Goal: Find specific page/section: Find specific page/section

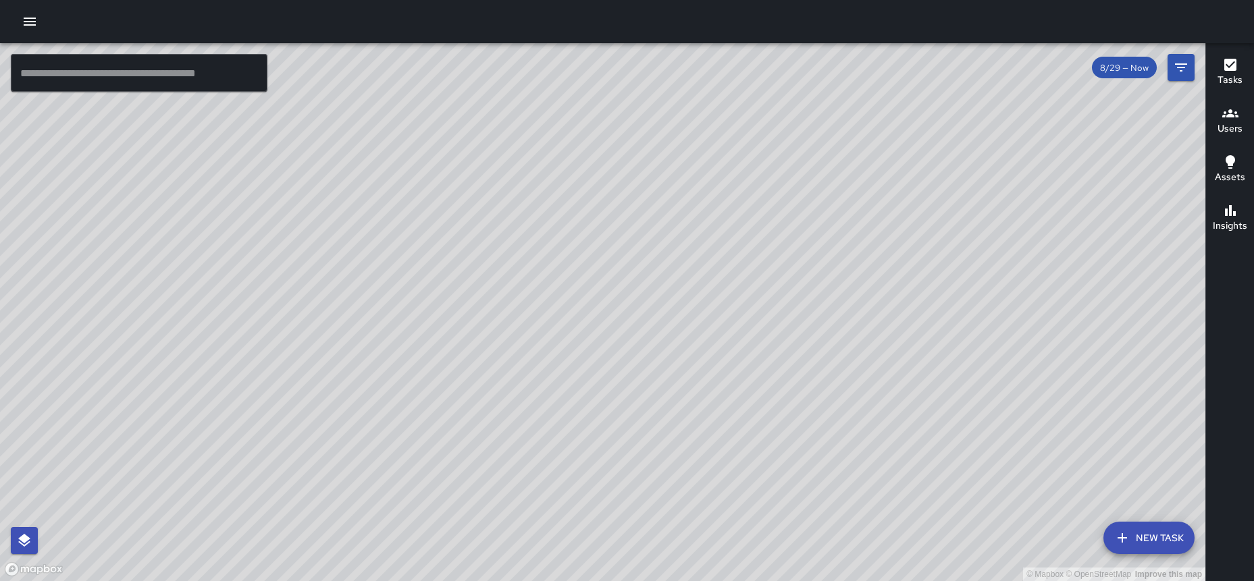
click at [1133, 65] on span "8/29 — Now" at bounding box center [1124, 67] width 65 height 11
click at [1142, 68] on span "8/29 — Now" at bounding box center [1124, 67] width 65 height 11
click at [1115, 71] on span "8/29 — Now" at bounding box center [1124, 67] width 65 height 11
click at [1175, 70] on icon "Filters" at bounding box center [1181, 67] width 16 height 16
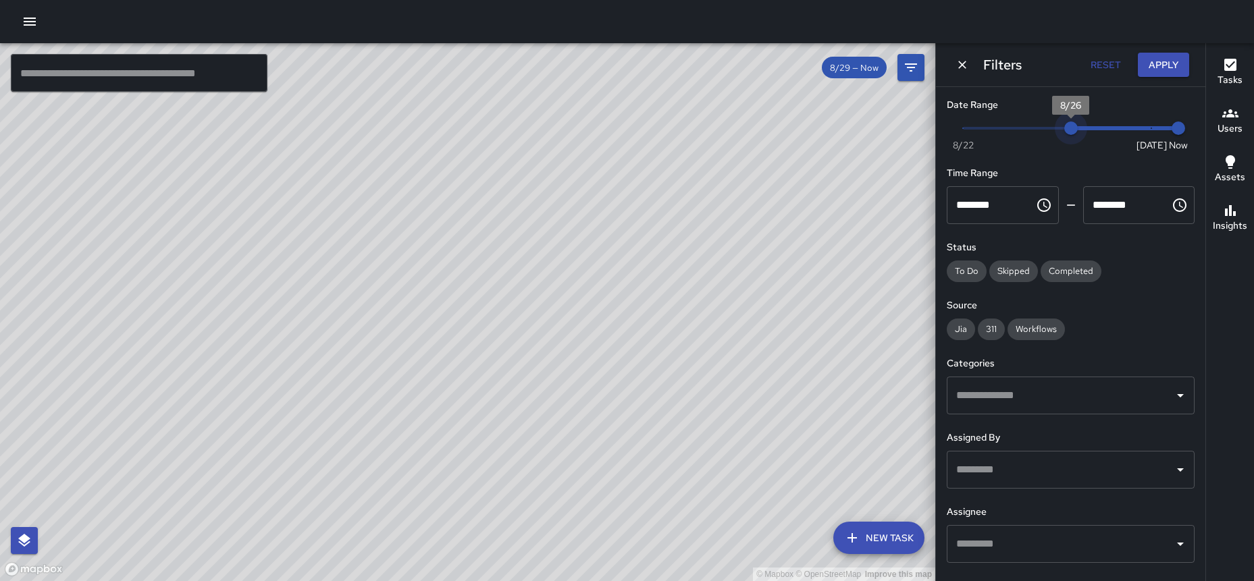
type input "*"
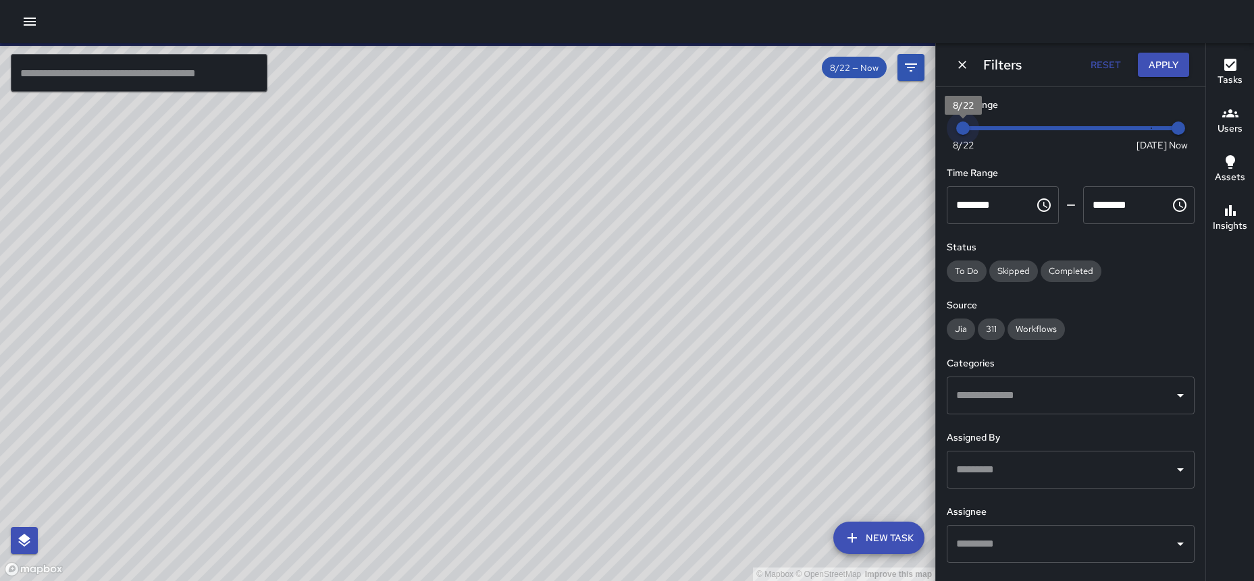
drag, startPoint x: 1076, startPoint y: 131, endPoint x: 936, endPoint y: 131, distance: 139.8
click at [936, 131] on div "Date Range Now [DATE] [DATE] 3:23 pm Time Range ******** ​ ******** ​ Status To…" at bounding box center [1070, 334] width 269 height 494
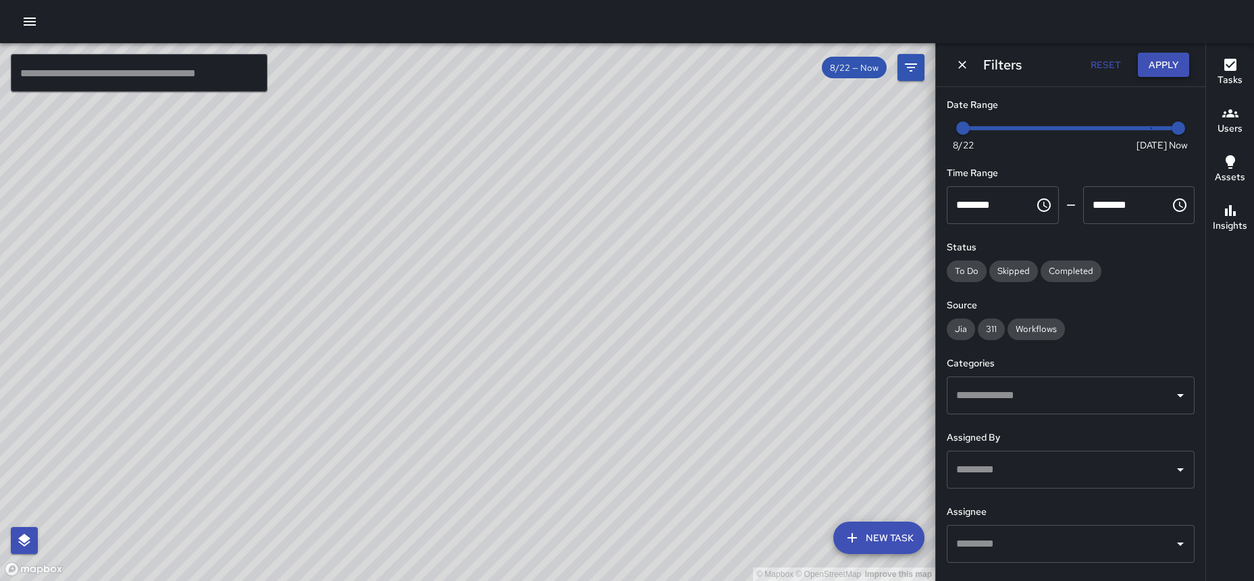
click at [1164, 65] on button "Apply" at bounding box center [1163, 65] width 51 height 25
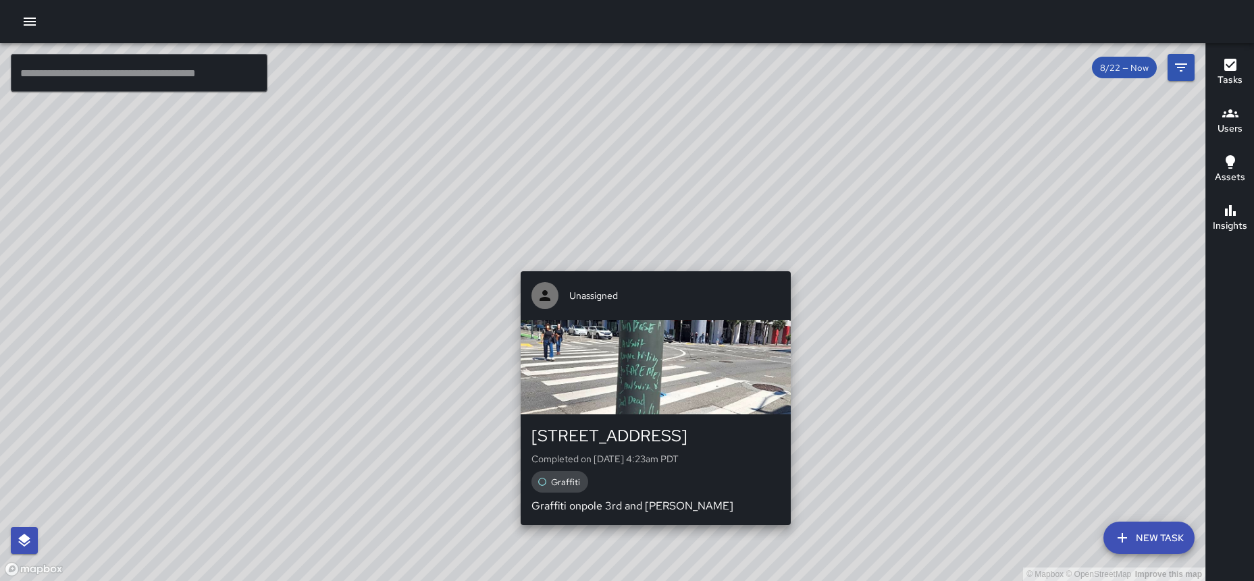
click at [650, 264] on div "© Mapbox © OpenStreetMap Improve this map Unassigned [STREET_ADDRESS] Completed…" at bounding box center [602, 312] width 1205 height 538
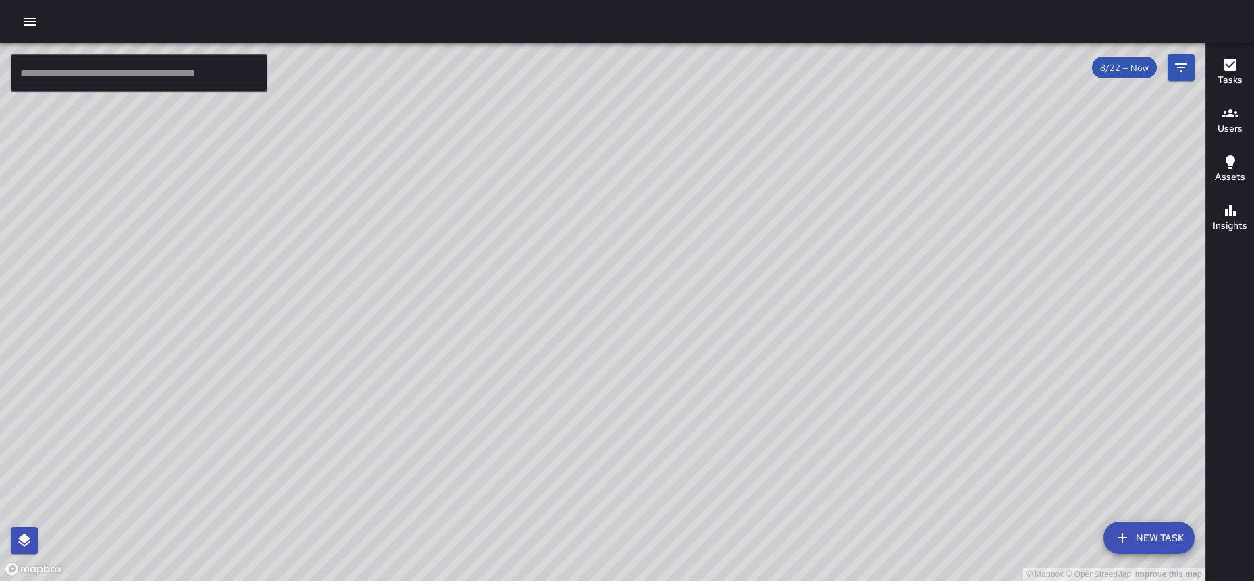
click at [652, 264] on div "© Mapbox © OpenStreetMap Improve this map Unassigned [STREET_ADDRESS] Completed…" at bounding box center [602, 312] width 1205 height 538
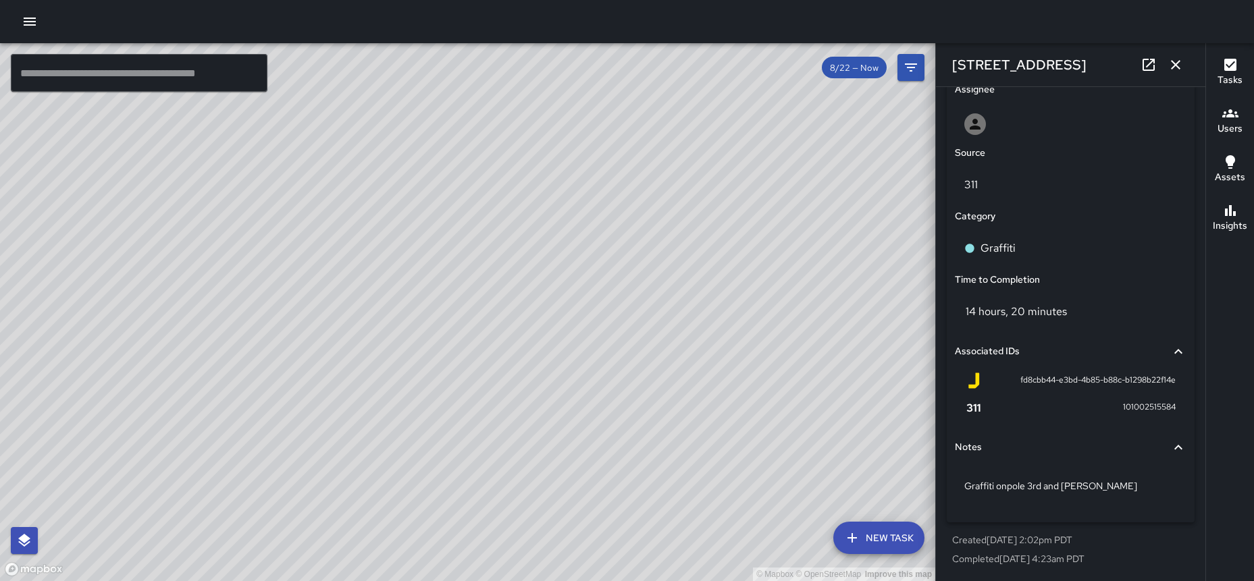
scroll to position [715, 0]
drag, startPoint x: 373, startPoint y: 394, endPoint x: 342, endPoint y: 220, distance: 177.0
click at [342, 220] on div "© Mapbox © OpenStreetMap Improve this map" at bounding box center [467, 312] width 935 height 538
drag, startPoint x: 392, startPoint y: 348, endPoint x: 356, endPoint y: 394, distance: 58.2
click at [356, 394] on div "© Mapbox © OpenStreetMap Improve this map" at bounding box center [467, 312] width 935 height 538
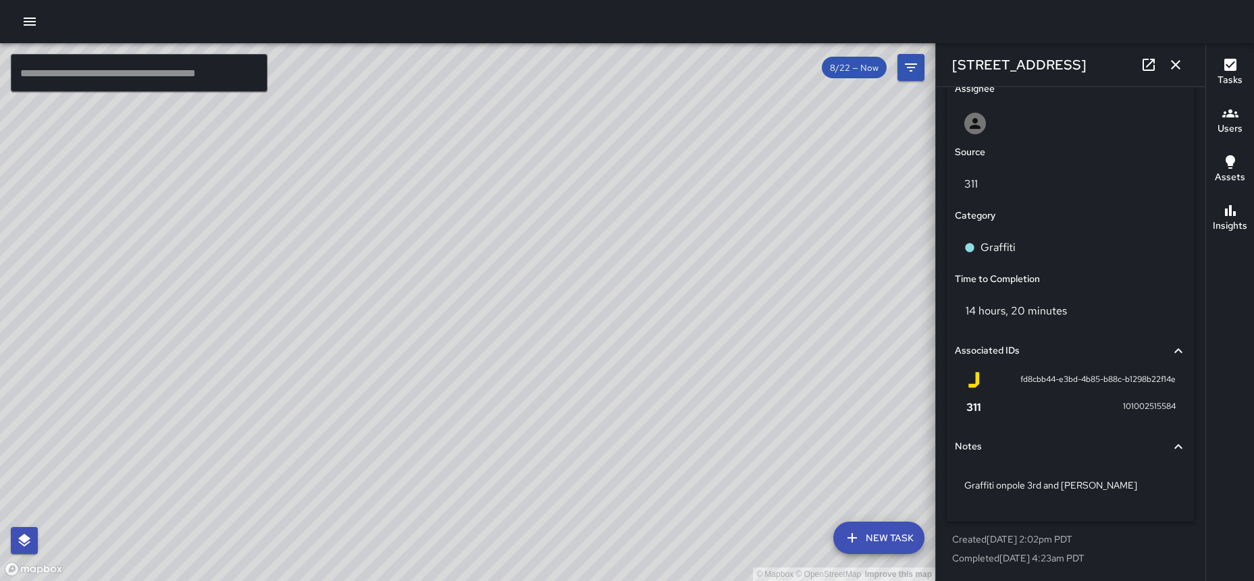
drag, startPoint x: 549, startPoint y: 190, endPoint x: 594, endPoint y: 361, distance: 176.1
click at [591, 357] on div "© Mapbox © OpenStreetMap Improve this map" at bounding box center [467, 312] width 935 height 538
drag, startPoint x: 528, startPoint y: 307, endPoint x: 626, endPoint y: 387, distance: 126.2
click at [635, 396] on div "© Mapbox © OpenStreetMap Improve this map" at bounding box center [467, 312] width 935 height 538
drag, startPoint x: 536, startPoint y: 355, endPoint x: 599, endPoint y: 313, distance: 75.5
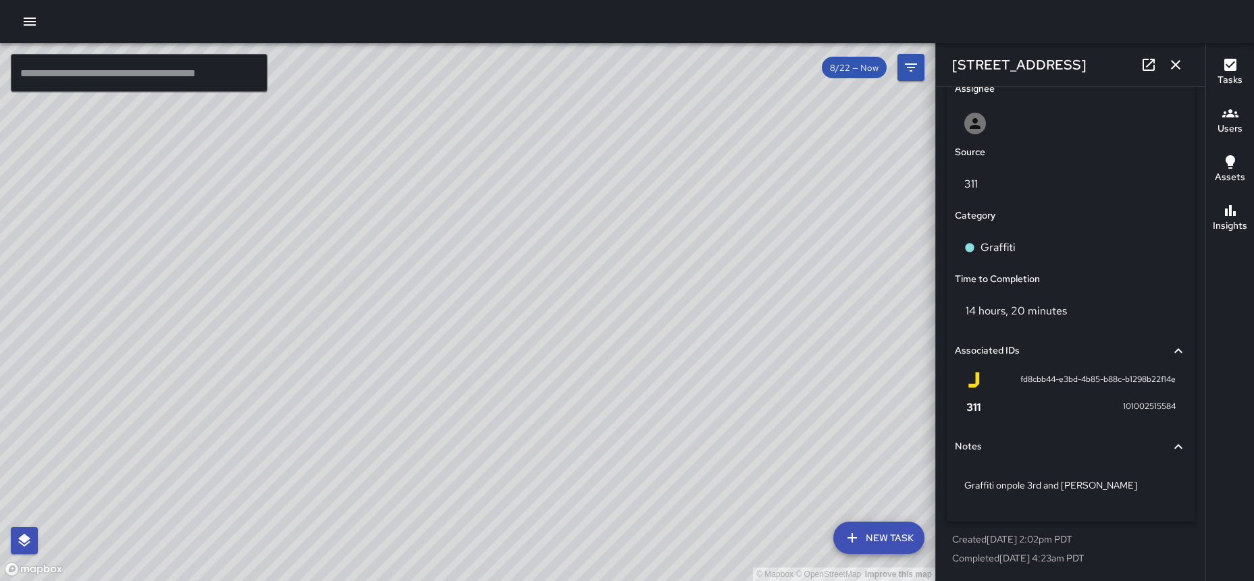
click at [599, 313] on div "© Mapbox © OpenStreetMap Improve this map" at bounding box center [467, 312] width 935 height 538
click at [357, 209] on div "© Mapbox © OpenStreetMap Improve this map Unassigned [STREET_ADDRESS] Created o…" at bounding box center [467, 312] width 935 height 538
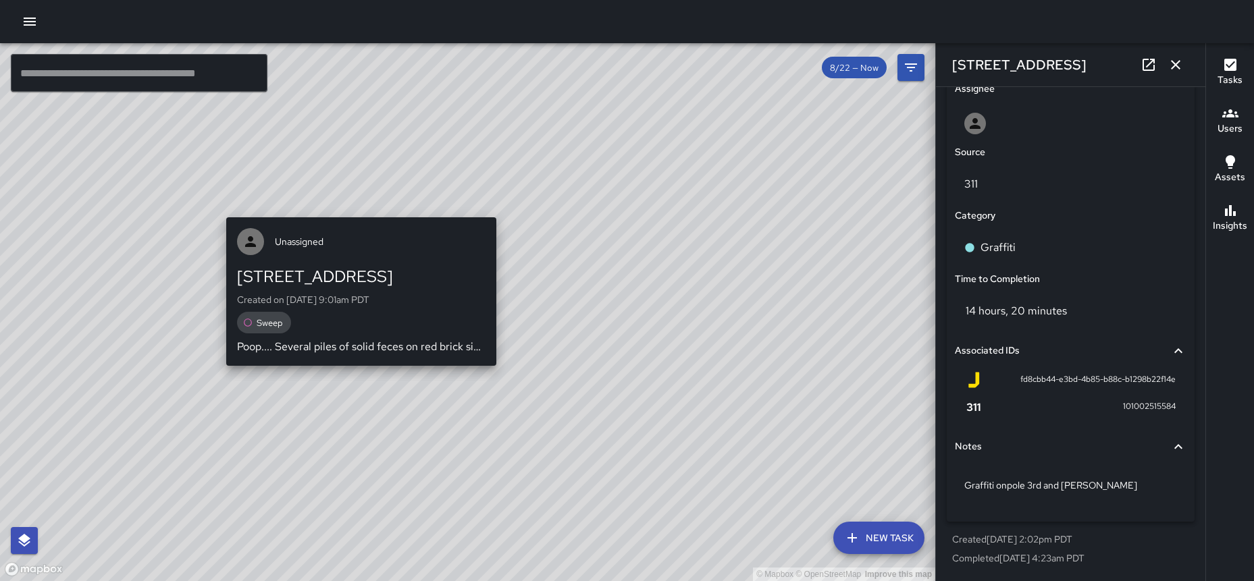
scroll to position [673, 0]
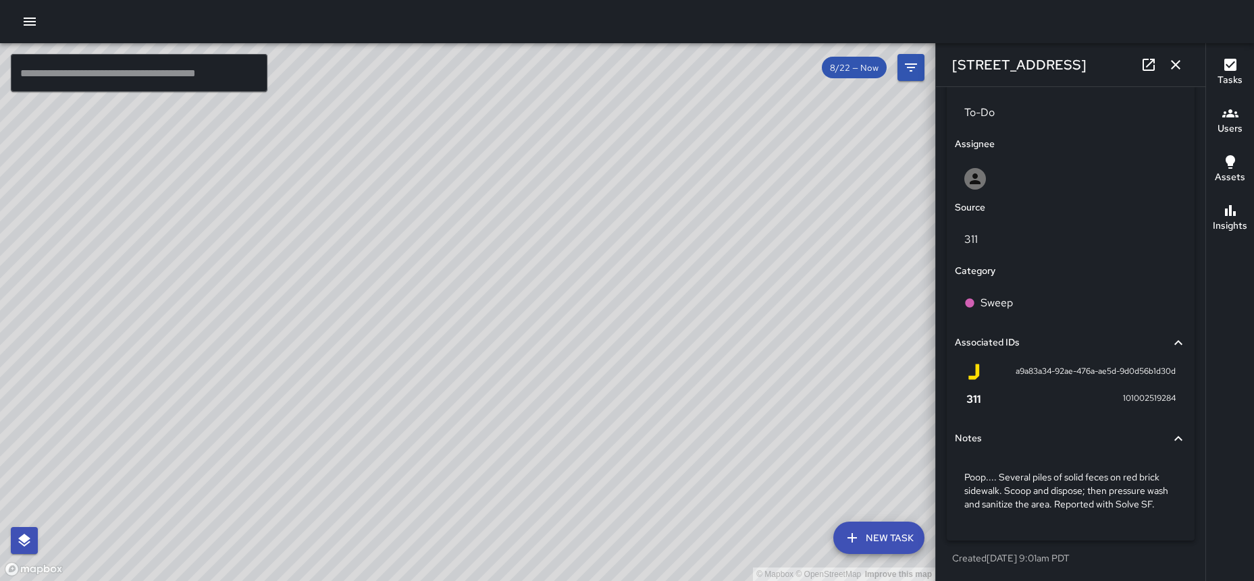
click at [412, 312] on div "© Mapbox © OpenStreetMap Improve this map Unassigned [STREET_ADDRESS] Completed…" at bounding box center [467, 312] width 935 height 538
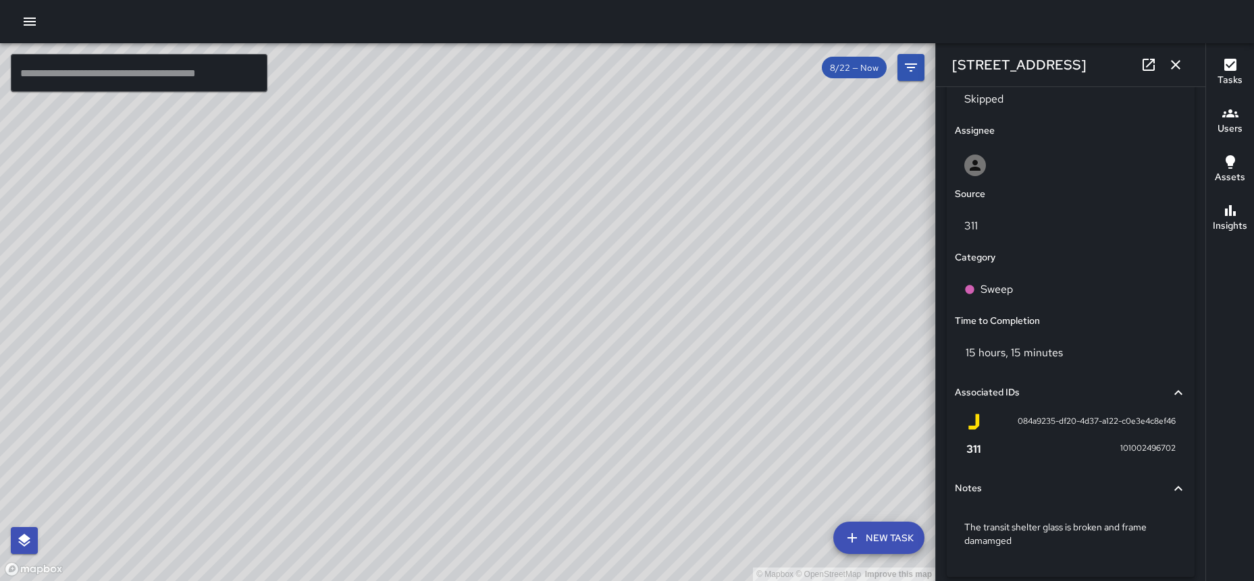
scroll to position [715, 0]
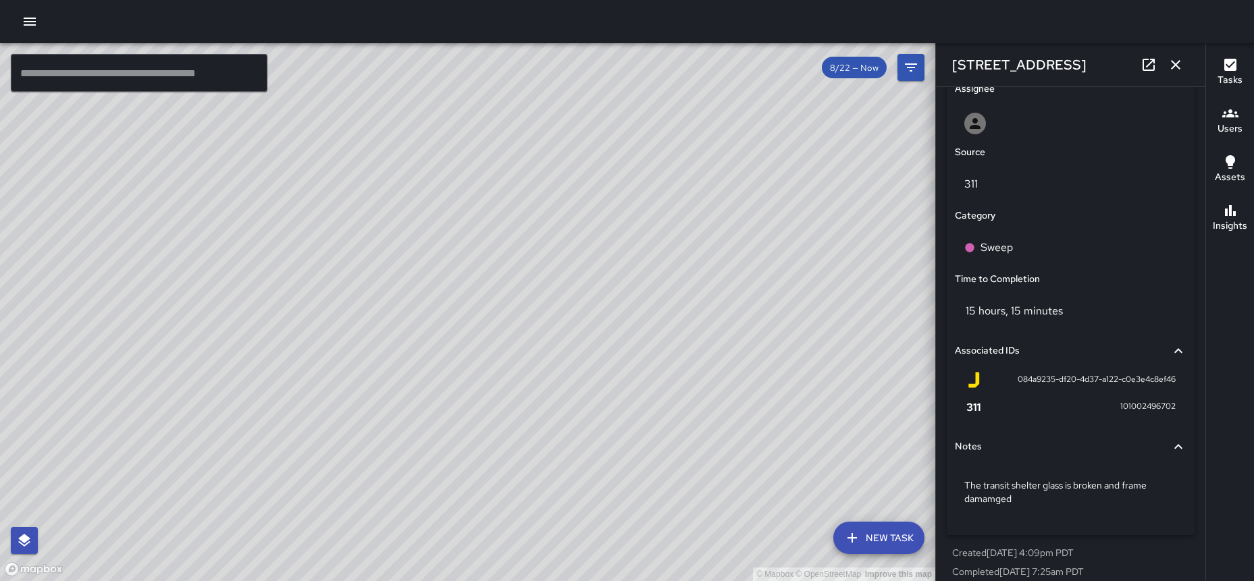
drag, startPoint x: 469, startPoint y: 472, endPoint x: 406, endPoint y: 334, distance: 151.4
click at [415, 349] on div "© Mapbox © OpenStreetMap Improve this map" at bounding box center [467, 312] width 935 height 538
drag, startPoint x: 596, startPoint y: 437, endPoint x: 556, endPoint y: 346, distance: 99.2
click at [559, 355] on div "© Mapbox © OpenStreetMap Improve this map" at bounding box center [467, 312] width 935 height 538
drag, startPoint x: 557, startPoint y: 394, endPoint x: 537, endPoint y: 361, distance: 37.9
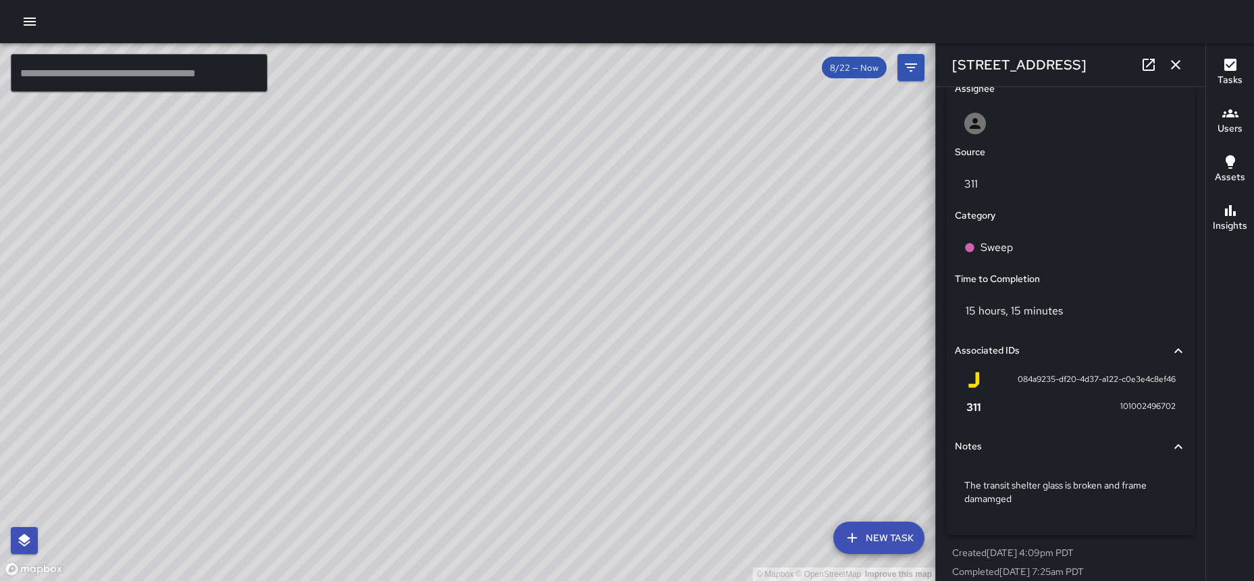
click at [539, 362] on div "© Mapbox © OpenStreetMap Improve this map" at bounding box center [467, 312] width 935 height 538
click at [501, 423] on div "© Mapbox © OpenStreetMap Improve this map" at bounding box center [467, 312] width 935 height 538
click at [497, 422] on div "© Mapbox © OpenStreetMap Improve this map Unassigned [STREET_ADDRESS] Completed…" at bounding box center [467, 312] width 935 height 538
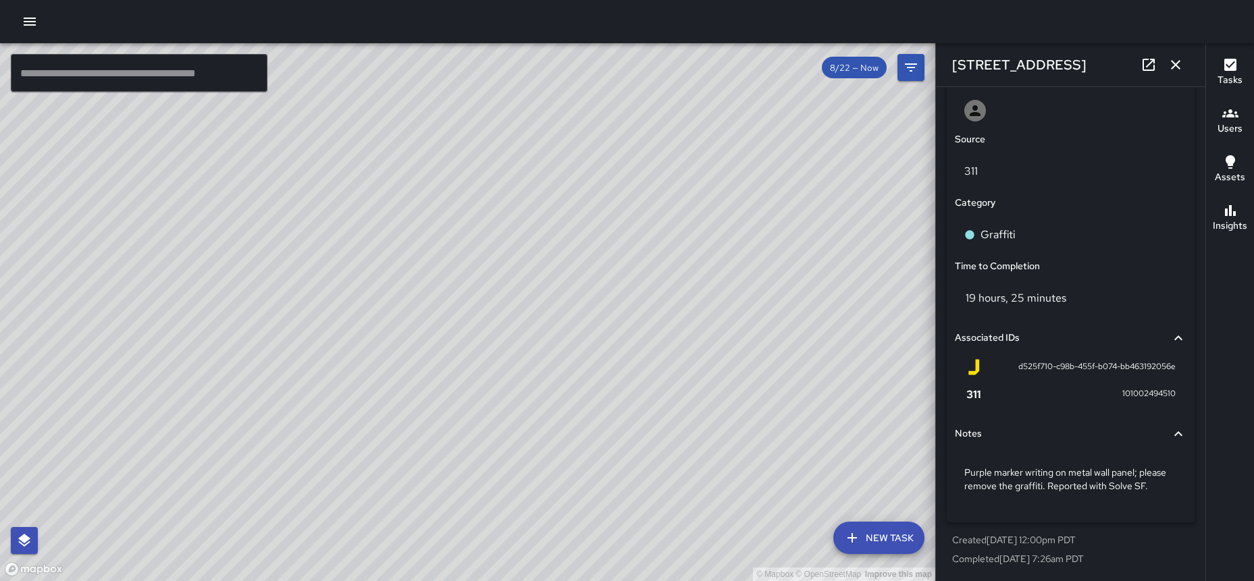
scroll to position [742, 0]
click at [405, 366] on div "© Mapbox © OpenStreetMap Improve this map" at bounding box center [467, 312] width 935 height 538
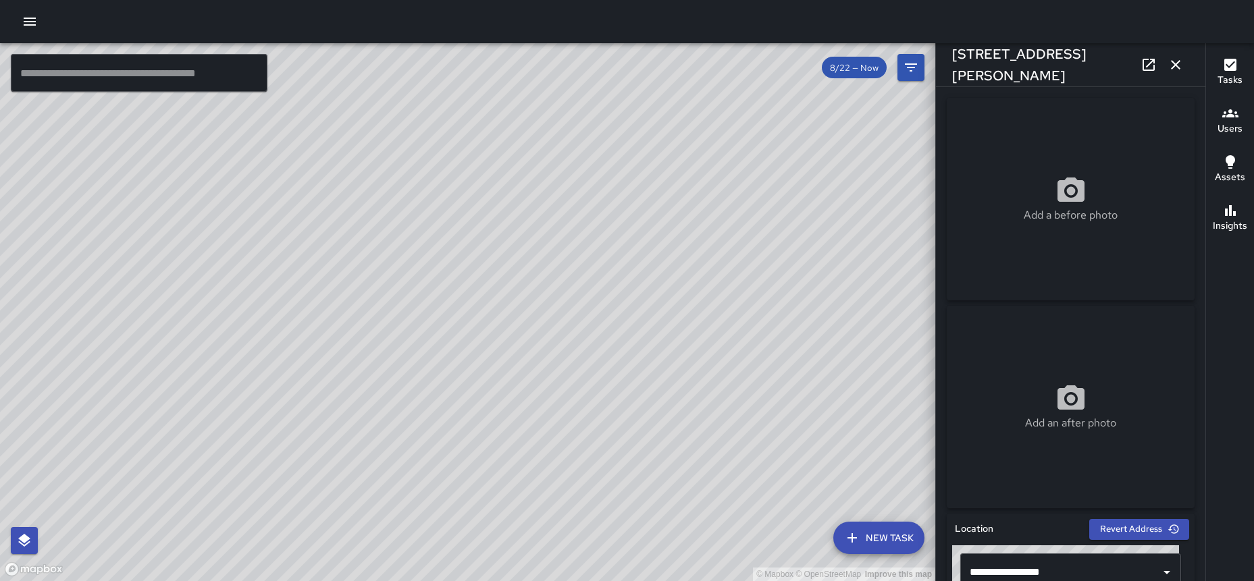
drag, startPoint x: 582, startPoint y: 394, endPoint x: 456, endPoint y: 348, distance: 134.6
click at [454, 352] on div "© Mapbox © OpenStreetMap Improve this map" at bounding box center [467, 312] width 935 height 538
click at [720, 234] on div "© Mapbox © OpenStreetMap Improve this map Unassigned [STREET_ADDRESS] Created o…" at bounding box center [467, 312] width 935 height 538
drag, startPoint x: 282, startPoint y: 457, endPoint x: 435, endPoint y: 288, distance: 227.6
click at [435, 289] on div "© Mapbox © OpenStreetMap Improve this map" at bounding box center [467, 312] width 935 height 538
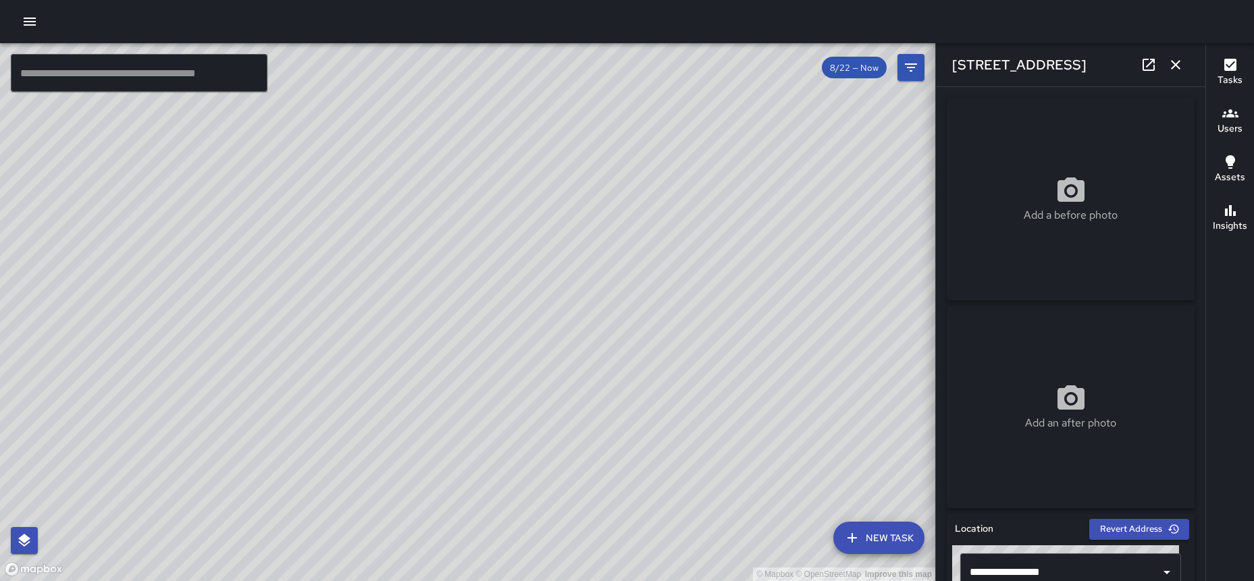
click at [361, 419] on div "© Mapbox © OpenStreetMap Improve this map Unassigned [STREET_ADDRESS] Completed…" at bounding box center [467, 312] width 935 height 538
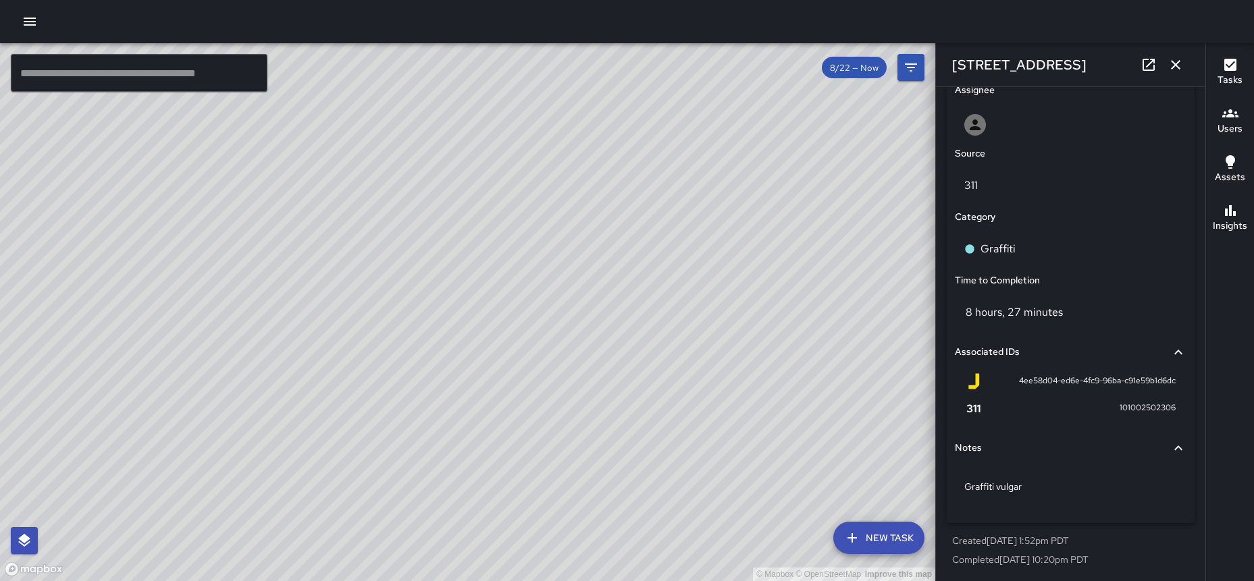
scroll to position [715, 0]
click at [1143, 72] on icon at bounding box center [1148, 65] width 16 height 16
